Goal: Check status: Check status

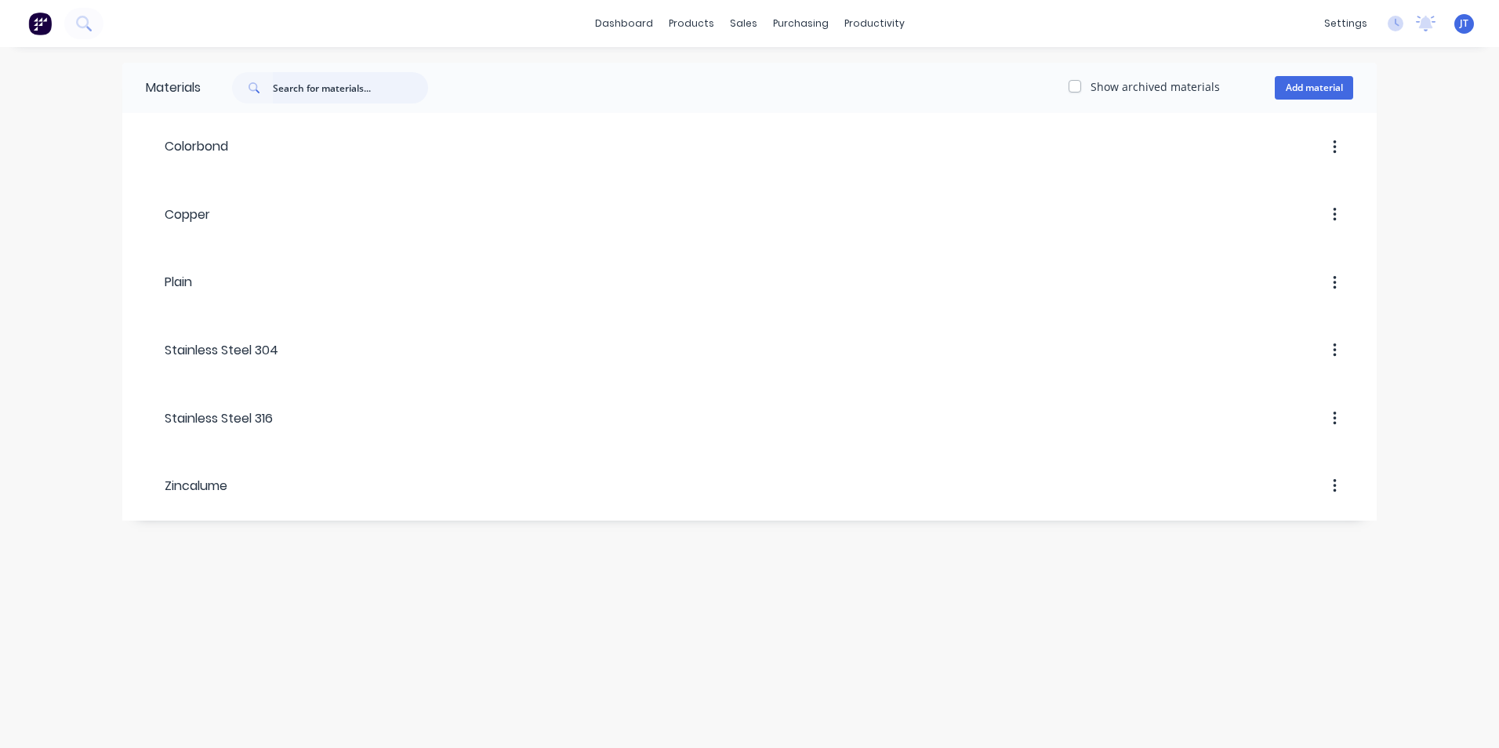
click at [374, 82] on input "text" at bounding box center [350, 87] width 155 height 31
type input "b"
type input "6"
click at [778, 60] on link "Sales Orders" at bounding box center [826, 74] width 208 height 31
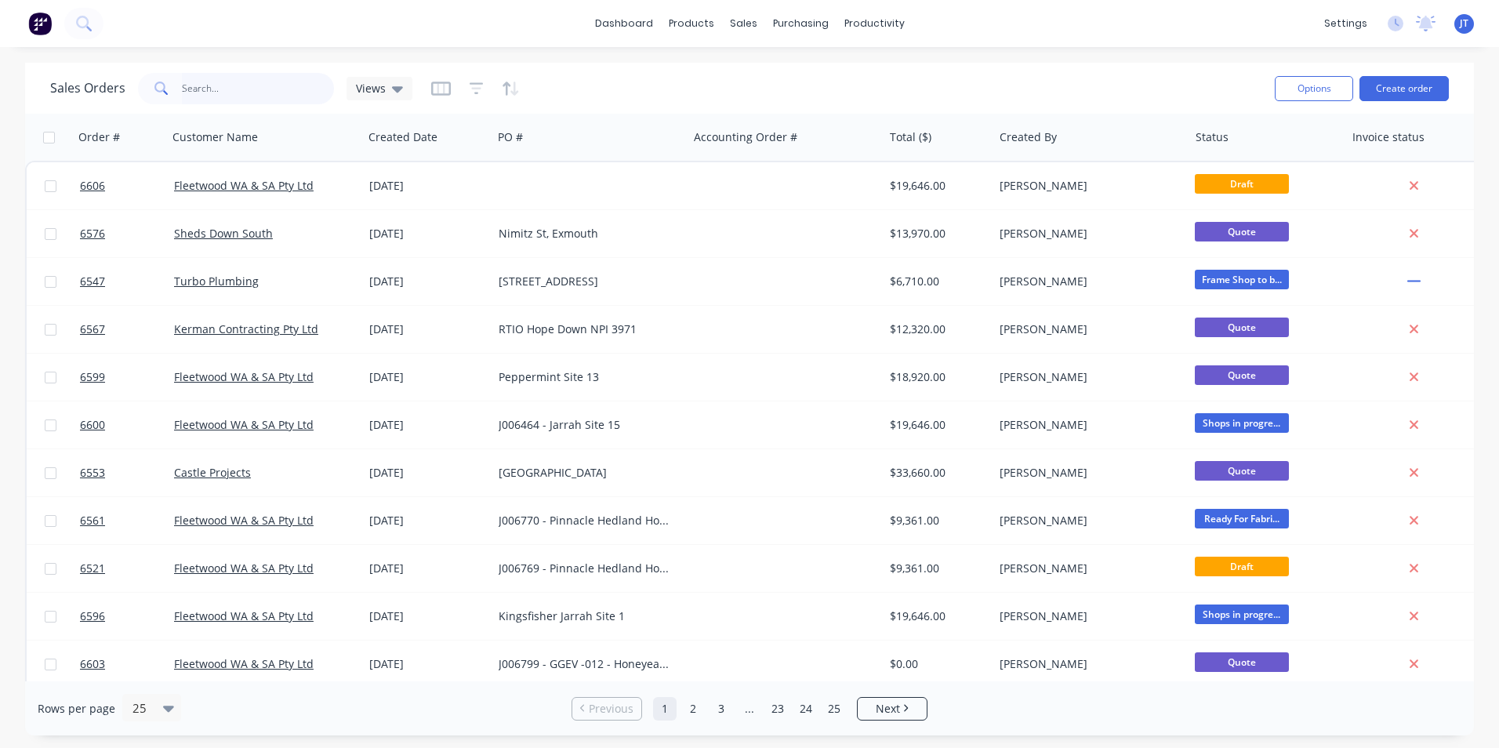
click at [237, 90] on input "text" at bounding box center [258, 88] width 153 height 31
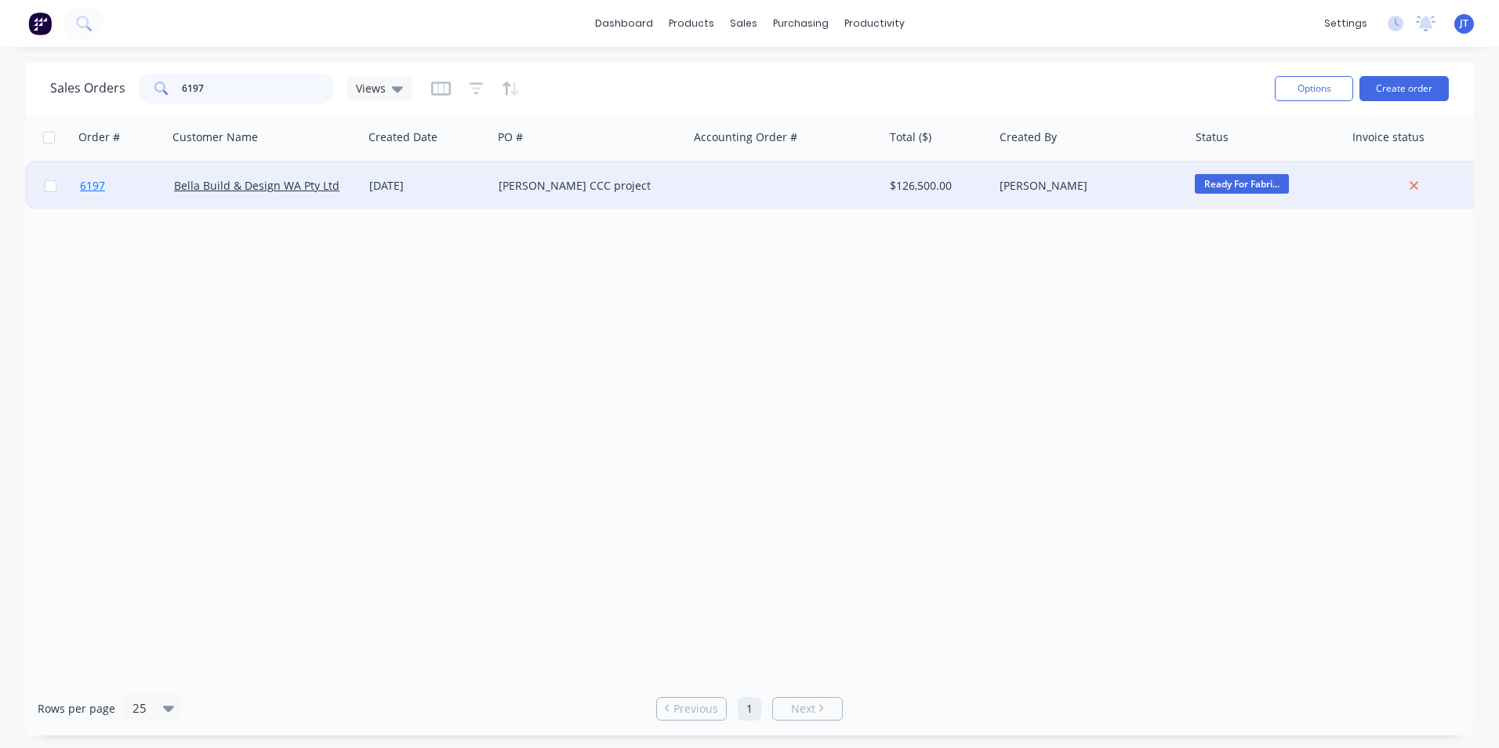
type input "6197"
click at [100, 183] on span "6197" at bounding box center [92, 186] width 25 height 16
